Goal: Check status

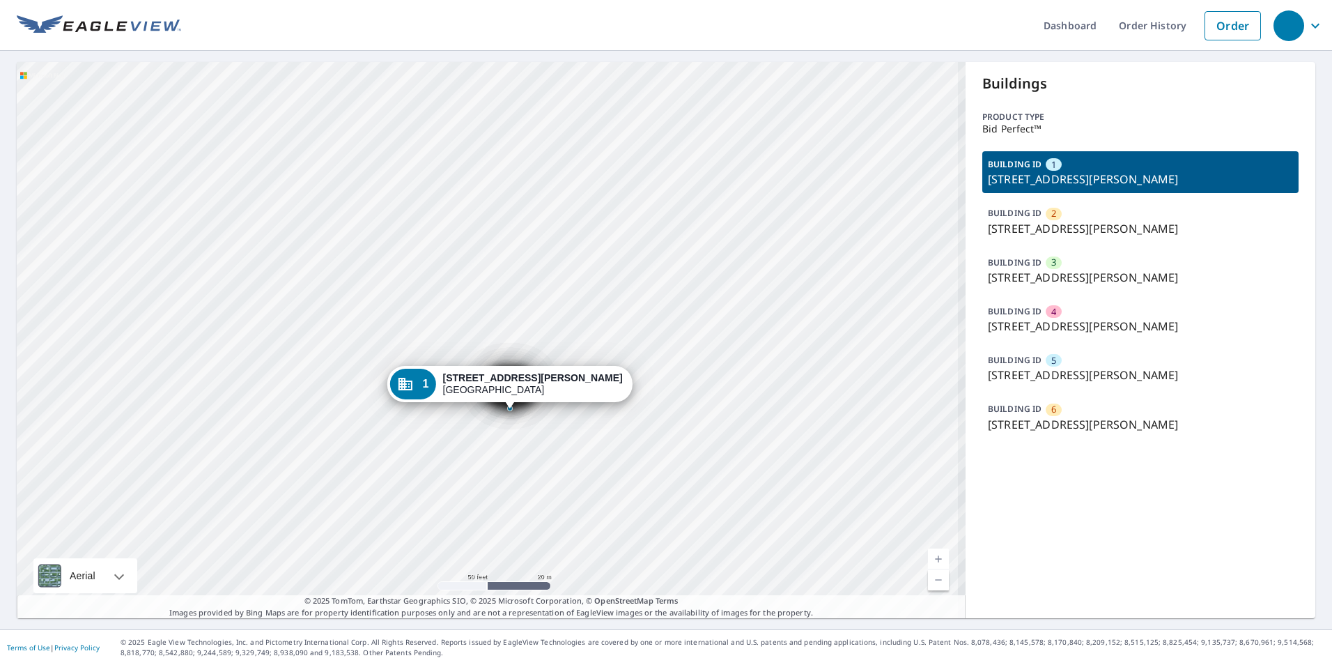
click at [526, 338] on div "2 [STREET_ADDRESS][PERSON_NAME] 3 [STREET_ADDRESS][PERSON_NAME] 4 [STREET_ADDRE…" at bounding box center [491, 340] width 949 height 556
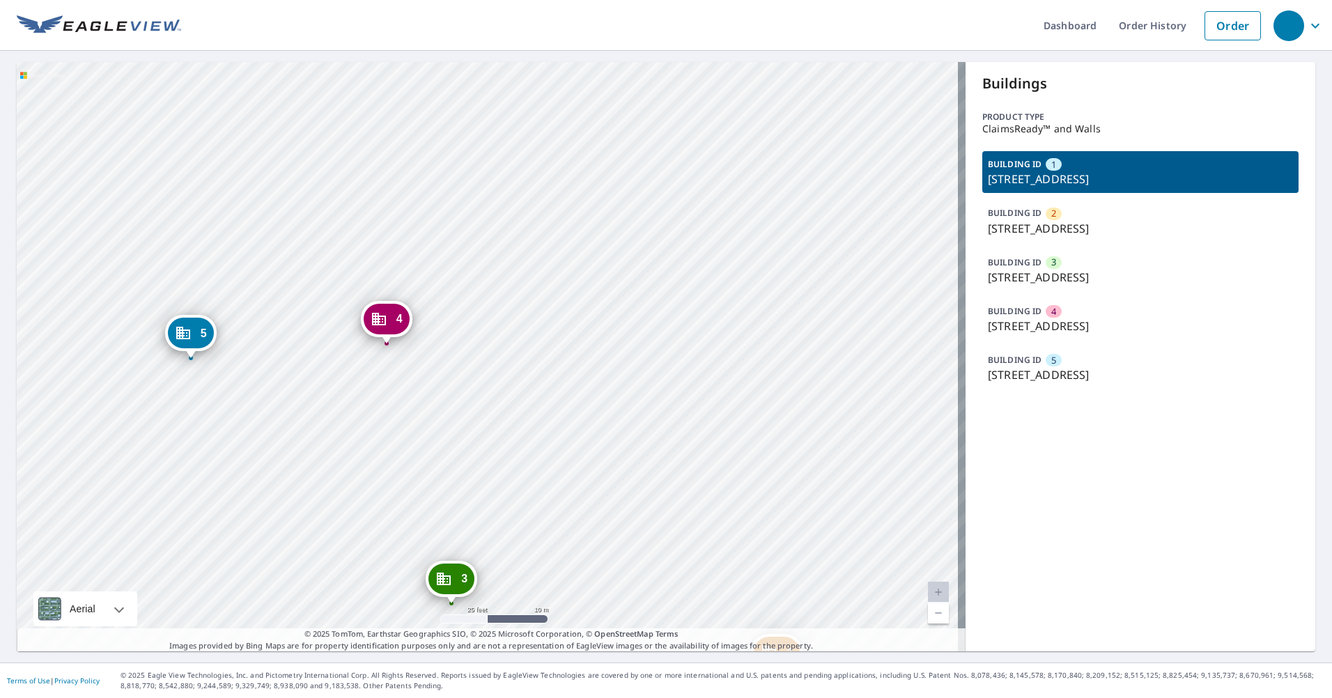
drag, startPoint x: 396, startPoint y: 329, endPoint x: 417, endPoint y: 198, distance: 133.3
click at [439, 198] on div "2 [STREET_ADDRESS] 3 [STREET_ADDRESS][GEOGRAPHIC_DATA][STREET_ADDRESS][STREET_A…" at bounding box center [491, 356] width 949 height 589
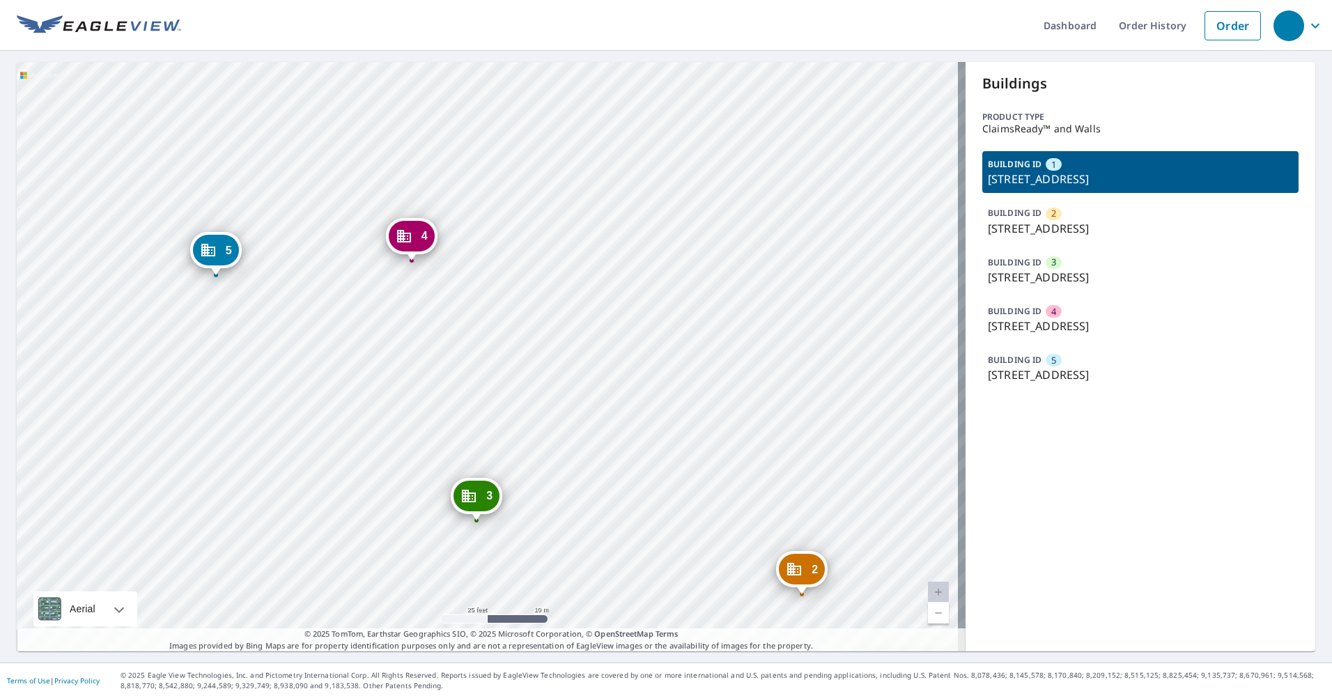
click at [1150, 148] on div "Buildings Product type ClaimsReady™ and Walls BUILDING ID [GEOGRAPHIC_DATA][STR…" at bounding box center [1140, 356] width 350 height 589
click at [730, 276] on div "2 [STREET_ADDRESS] 3 [STREET_ADDRESS][GEOGRAPHIC_DATA][STREET_ADDRESS][STREET_A…" at bounding box center [491, 356] width 949 height 589
